Goal: Find specific page/section: Find specific page/section

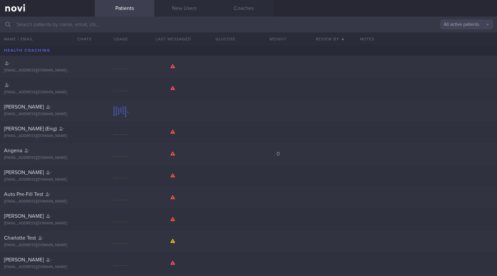
click at [83, 23] on input "text" at bounding box center [248, 25] width 497 height 16
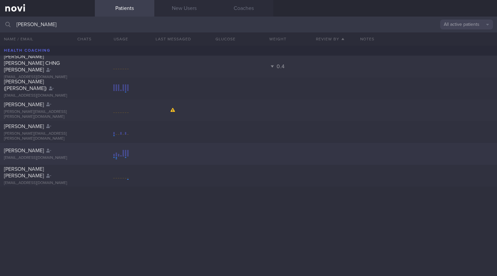
type input "[PERSON_NAME]"
click at [53, 150] on div "[PERSON_NAME]" at bounding box center [46, 150] width 85 height 7
select select "7"
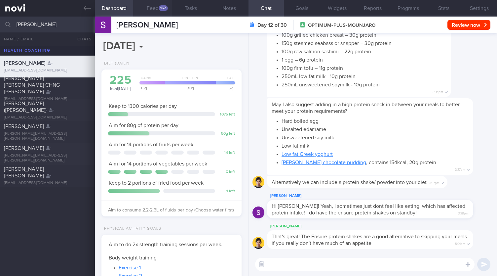
click at [162, 10] on div "162" at bounding box center [163, 8] width 9 height 6
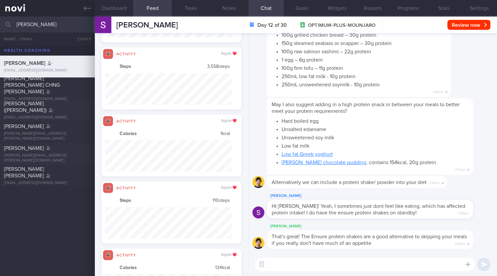
scroll to position [330530, 330435]
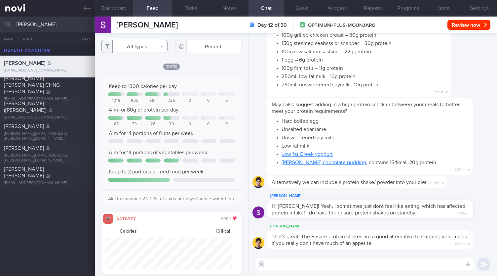
click at [135, 50] on button "All types" at bounding box center [134, 46] width 66 height 13
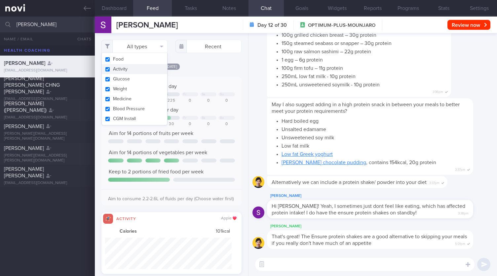
click at [115, 71] on button "Activity" at bounding box center [134, 69] width 65 height 10
checkbox input "false"
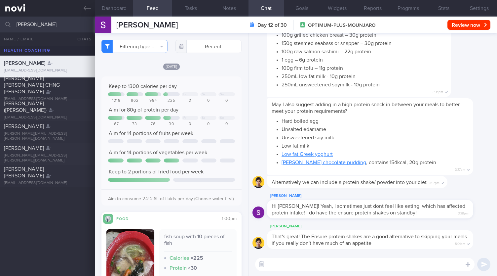
click at [159, 211] on div "[DATE] Keep to 1300 calories per day Fr Sa Su 1018 862 984 225 0 0 0 Aim for 80…" at bounding box center [171, 201] width 140 height 276
